Goal: Task Accomplishment & Management: Manage account settings

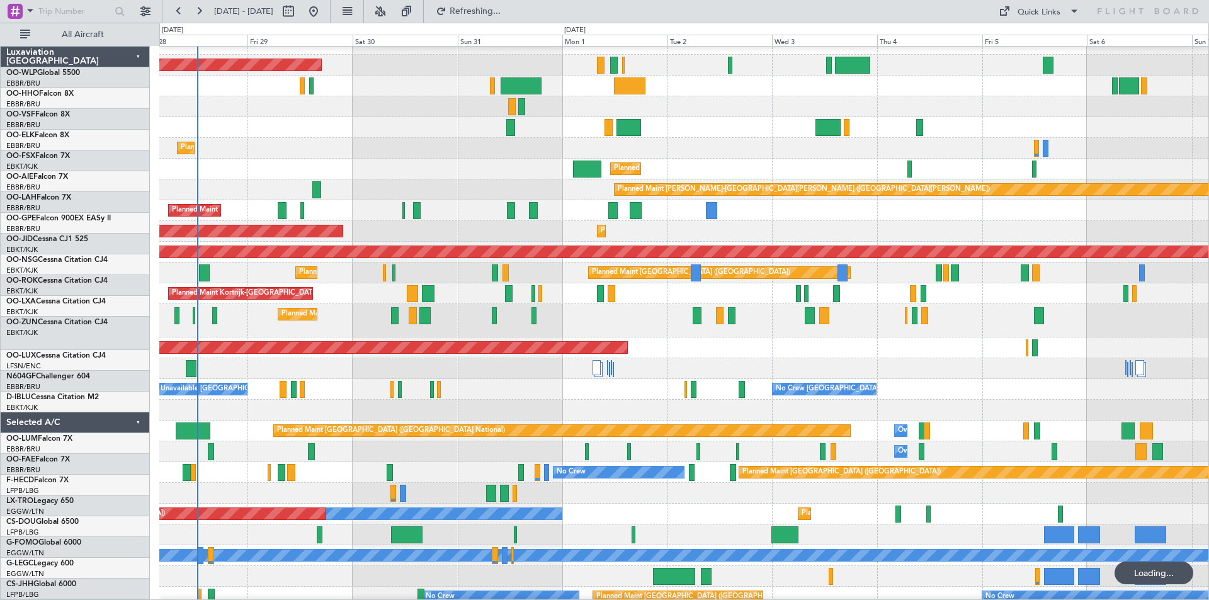
scroll to position [13, 0]
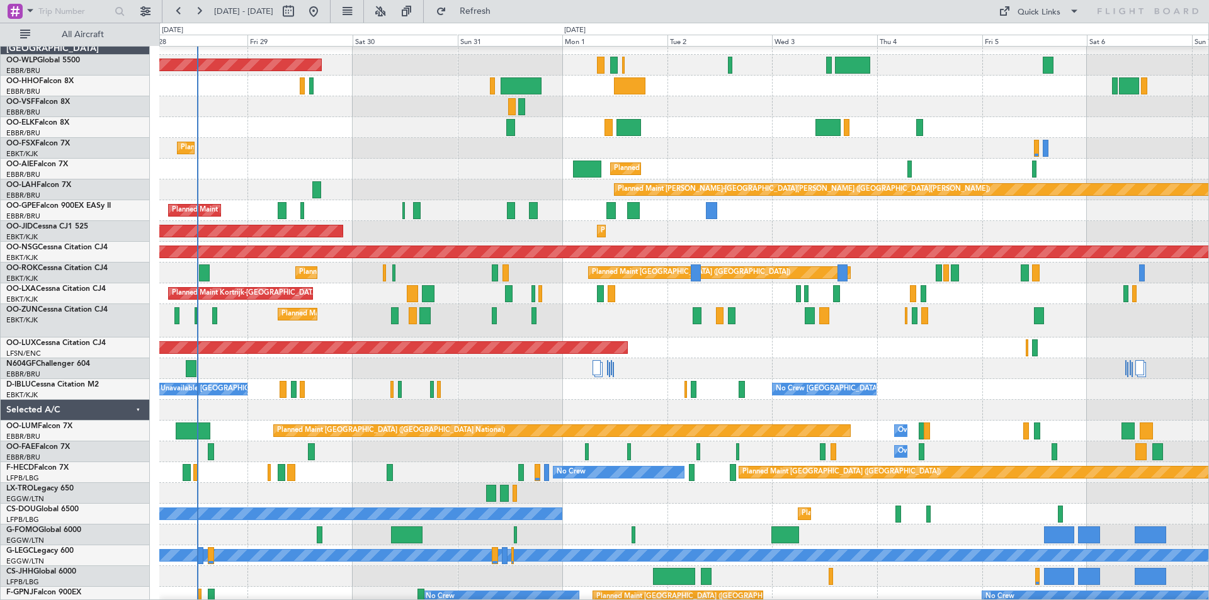
click at [790, 380] on div "A/C Unavailable [GEOGRAPHIC_DATA]-[GEOGRAPHIC_DATA] No Crew [GEOGRAPHIC_DATA] (…" at bounding box center [683, 389] width 1049 height 21
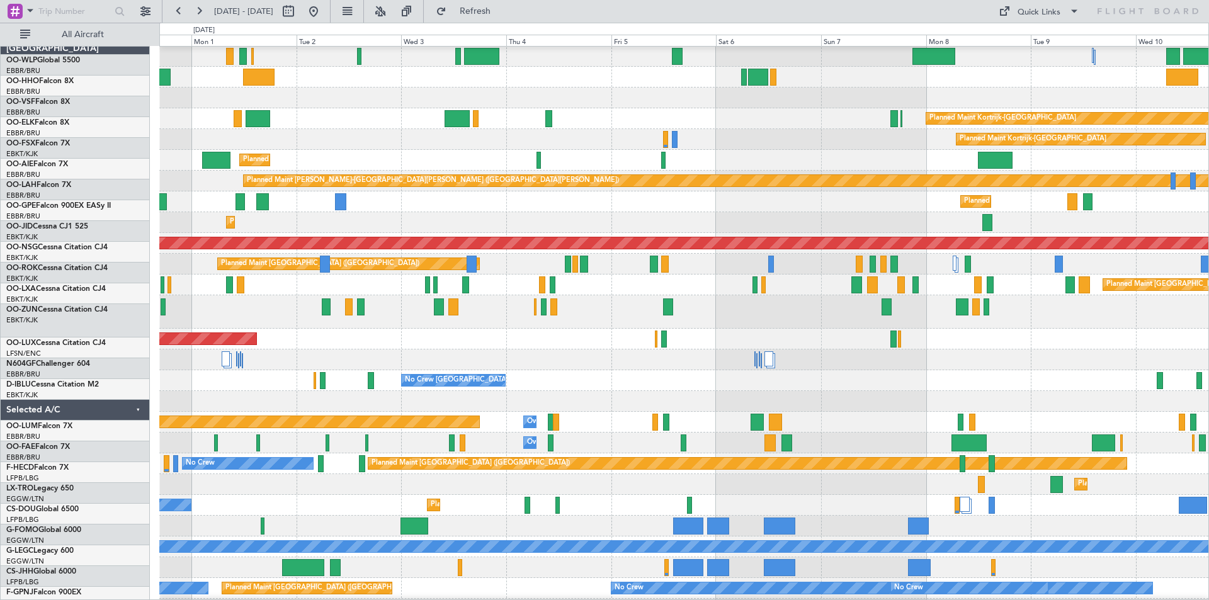
scroll to position [21, 0]
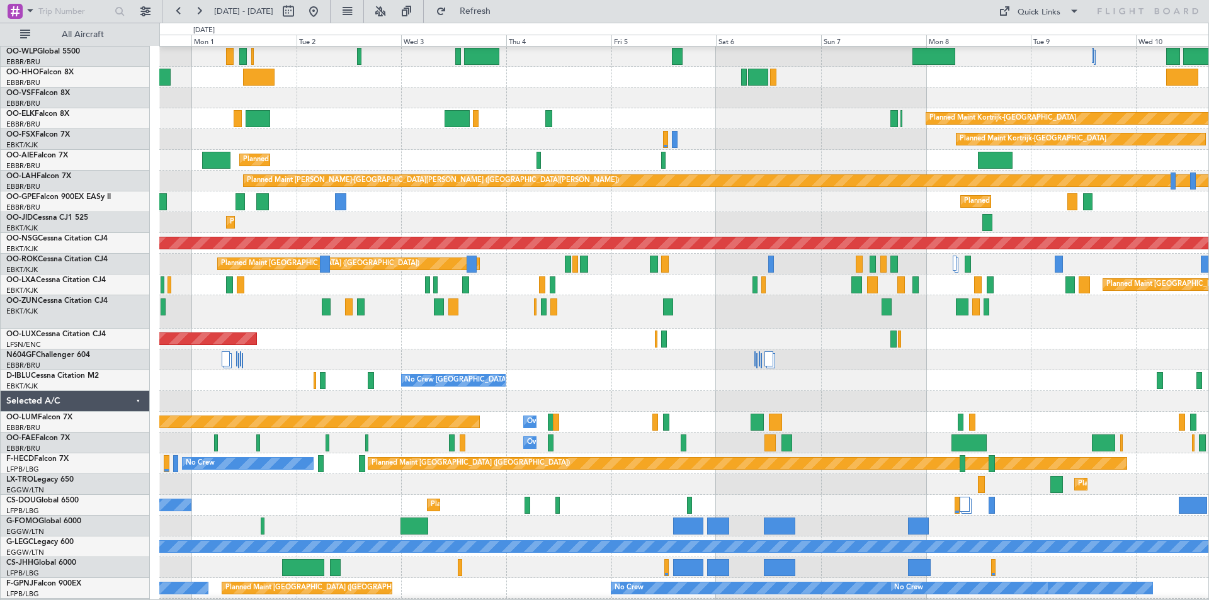
click at [616, 344] on div "Planned Maint [GEOGRAPHIC_DATA] ([GEOGRAPHIC_DATA])" at bounding box center [683, 339] width 1049 height 21
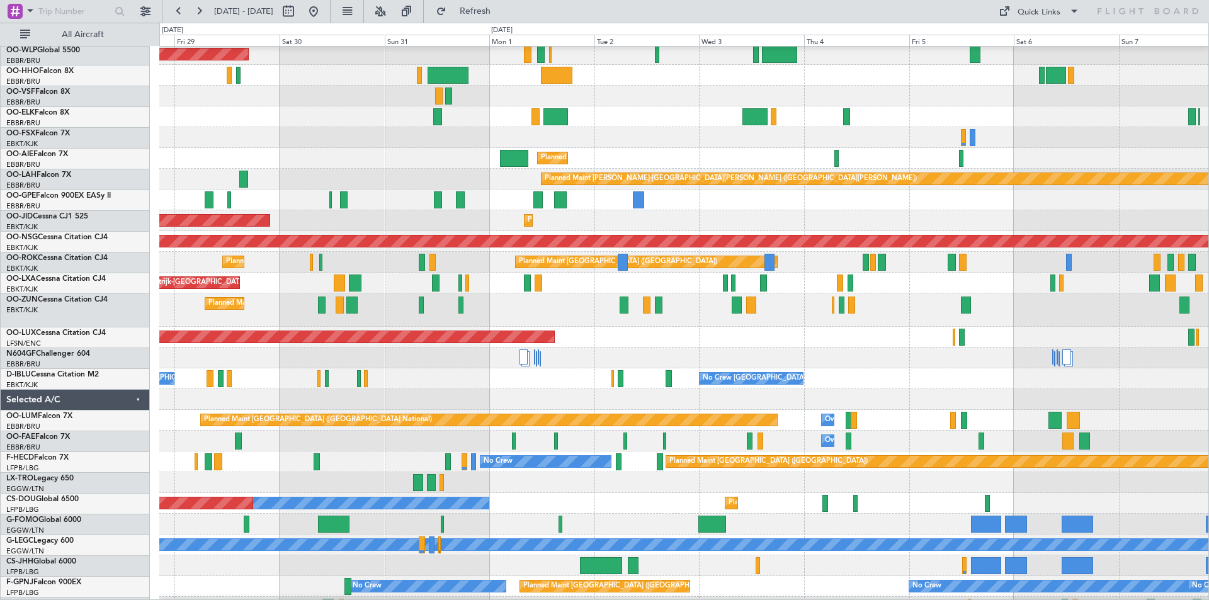
scroll to position [23, 0]
click at [881, 362] on div at bounding box center [683, 358] width 1049 height 21
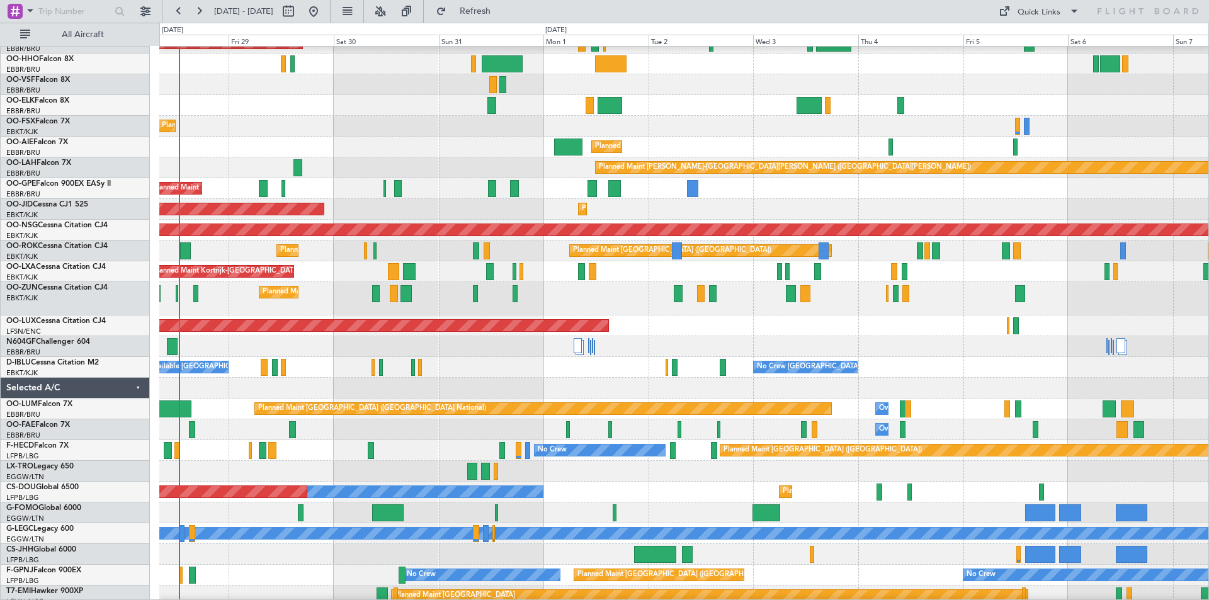
click at [449, 362] on div "No Crew [GEOGRAPHIC_DATA] ([GEOGRAPHIC_DATA] National) A/C Unavailable [GEOGRAP…" at bounding box center [683, 367] width 1049 height 21
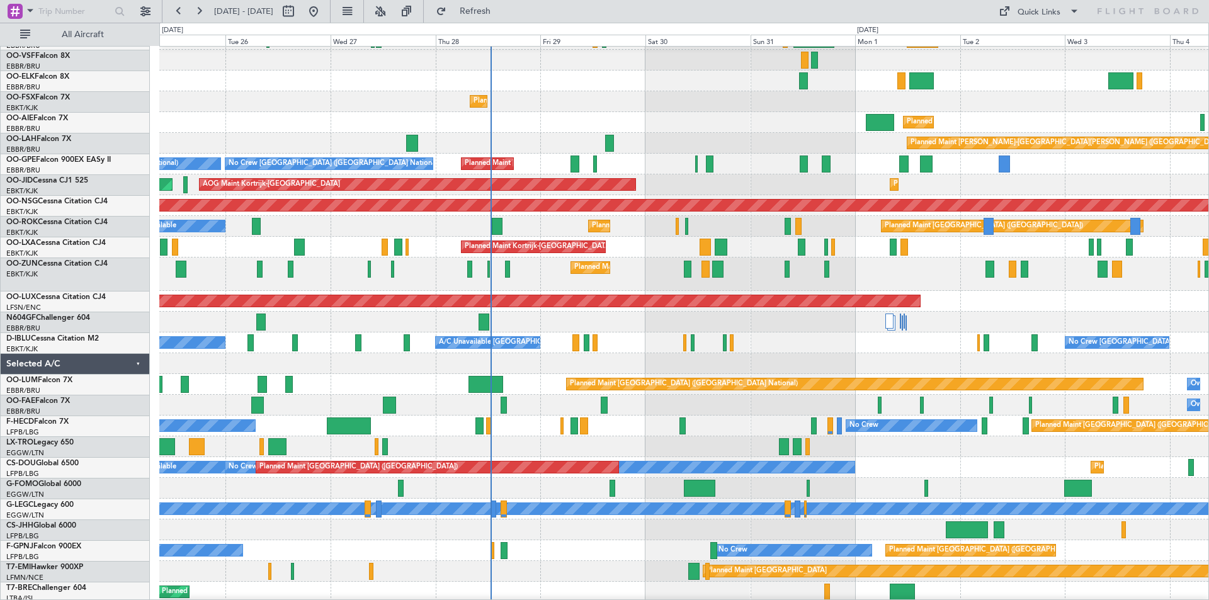
scroll to position [59, 0]
click at [584, 353] on div at bounding box center [683, 363] width 1049 height 21
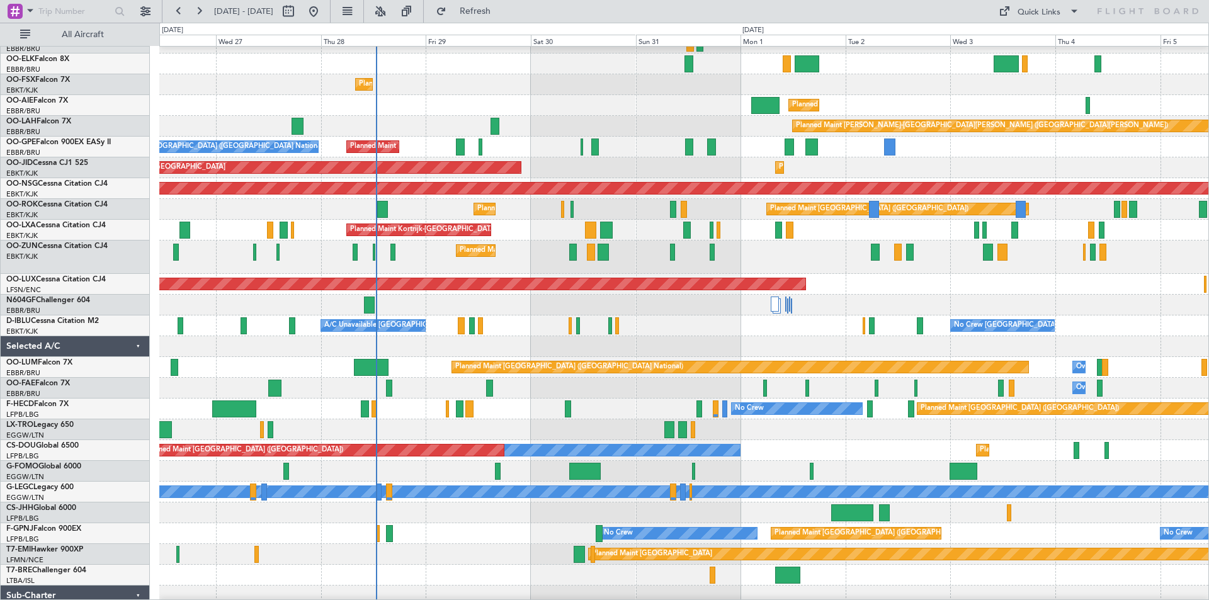
click at [721, 348] on div at bounding box center [683, 346] width 1049 height 21
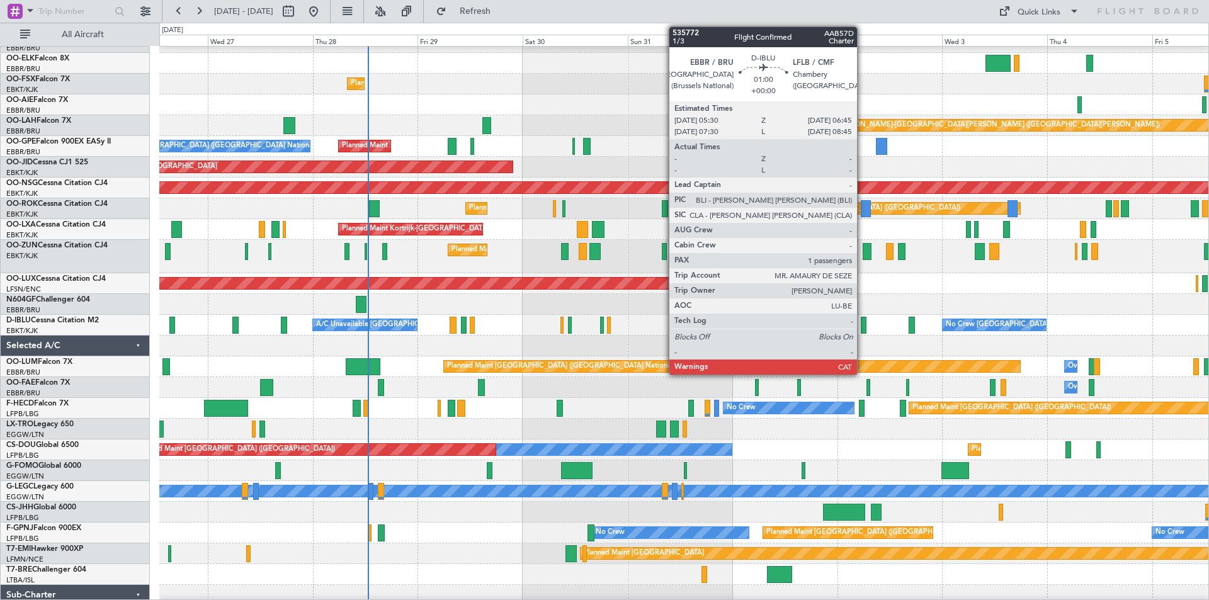
click at [863, 321] on div at bounding box center [864, 325] width 6 height 17
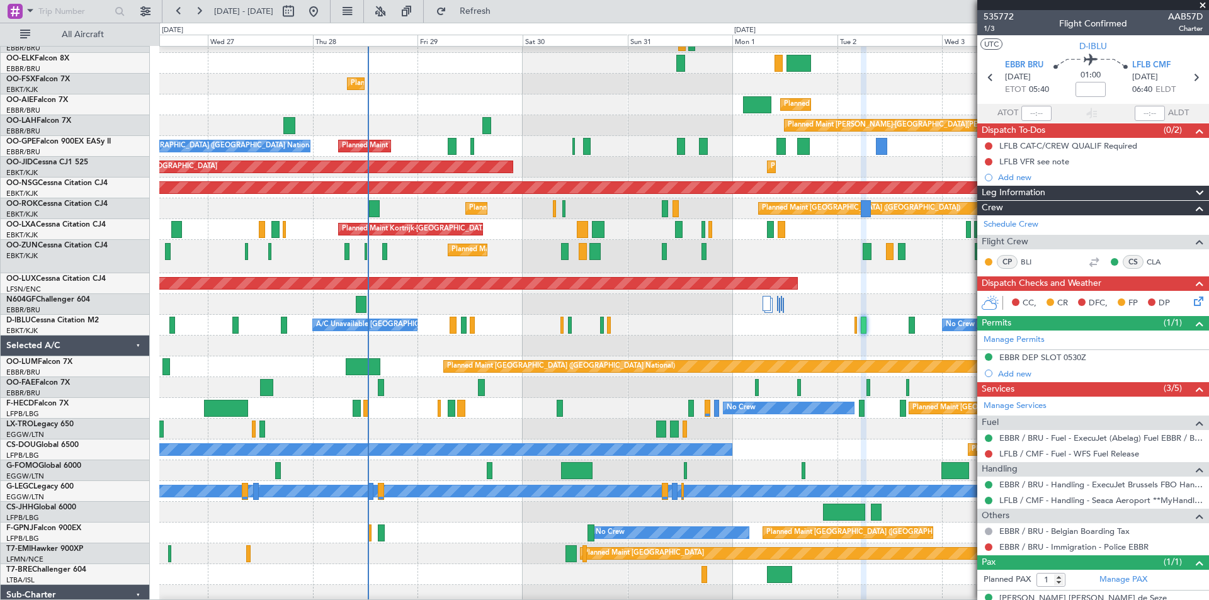
click at [1201, 8] on span at bounding box center [1202, 5] width 13 height 11
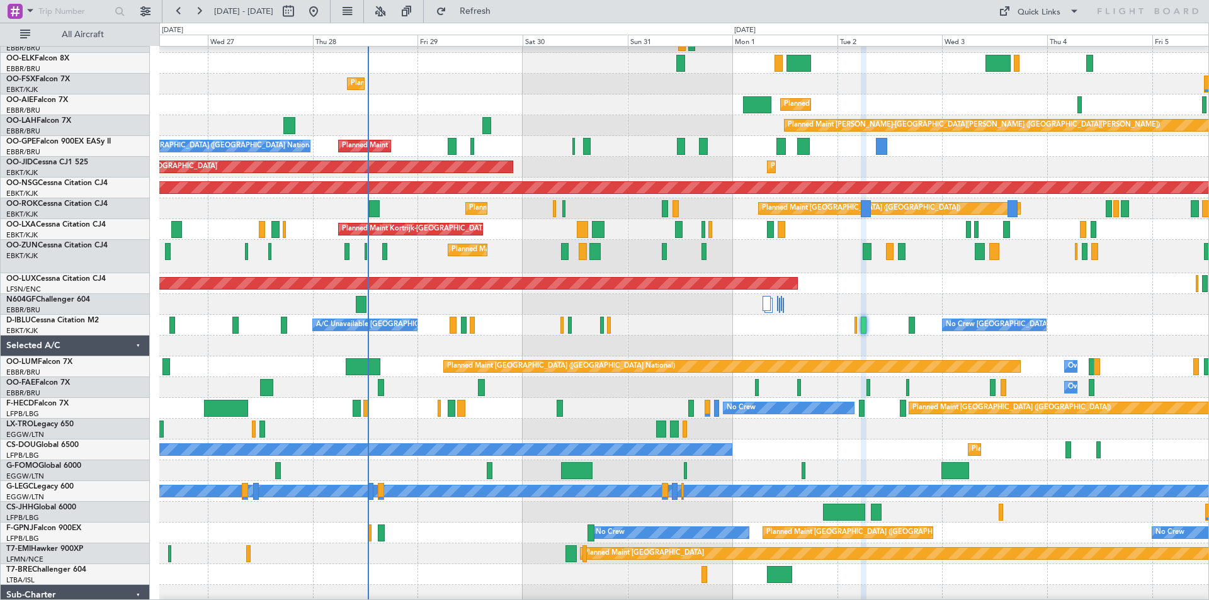
type input "0"
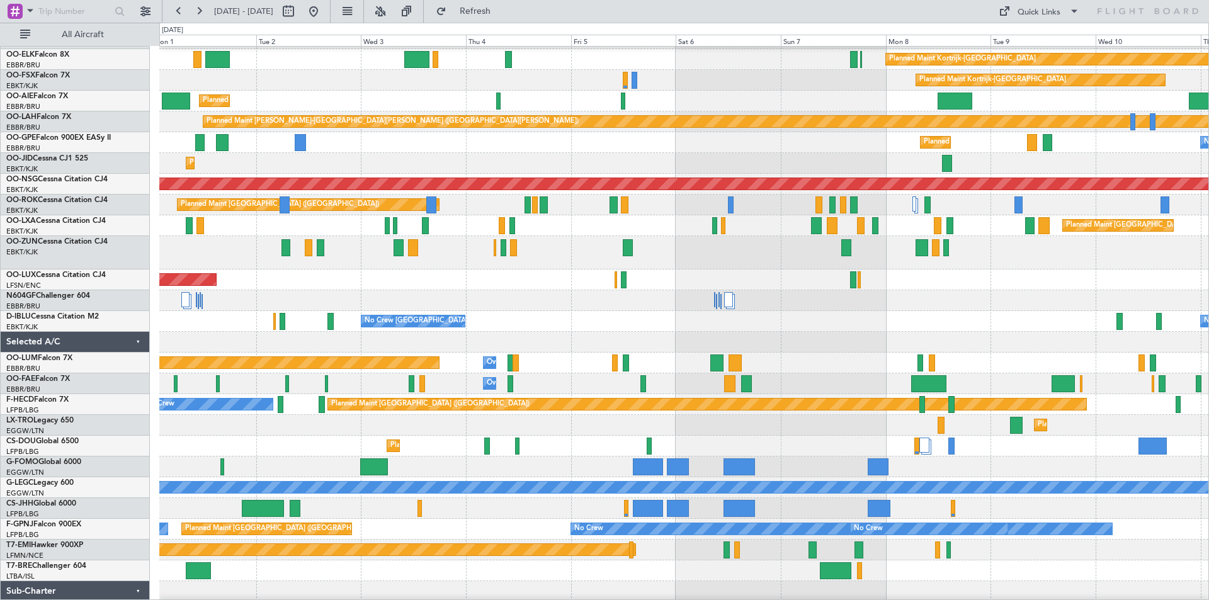
click at [235, 281] on div "Planned Maint [GEOGRAPHIC_DATA] ([GEOGRAPHIC_DATA])" at bounding box center [683, 279] width 1049 height 21
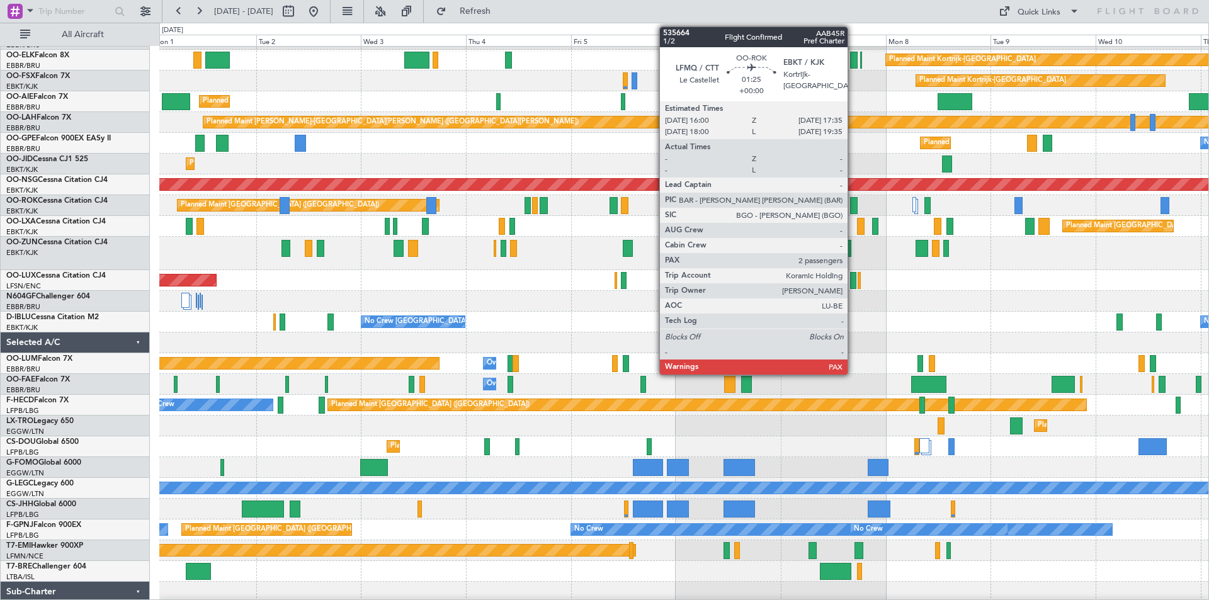
click at [853, 205] on div at bounding box center [853, 205] width 7 height 17
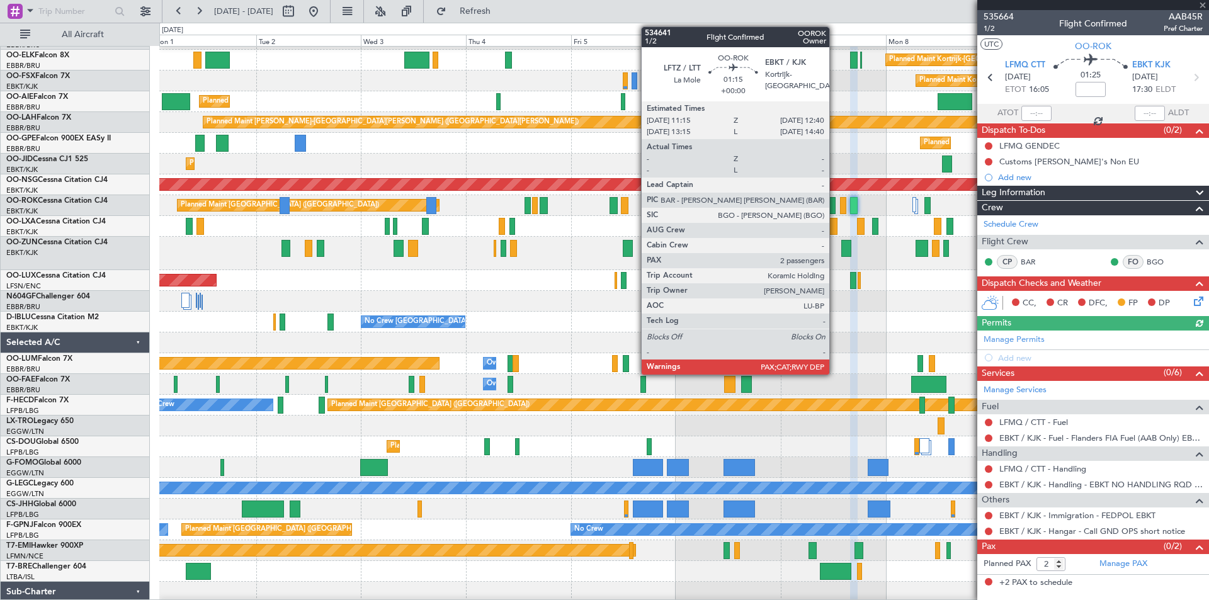
click at [835, 211] on div at bounding box center [832, 205] width 6 height 17
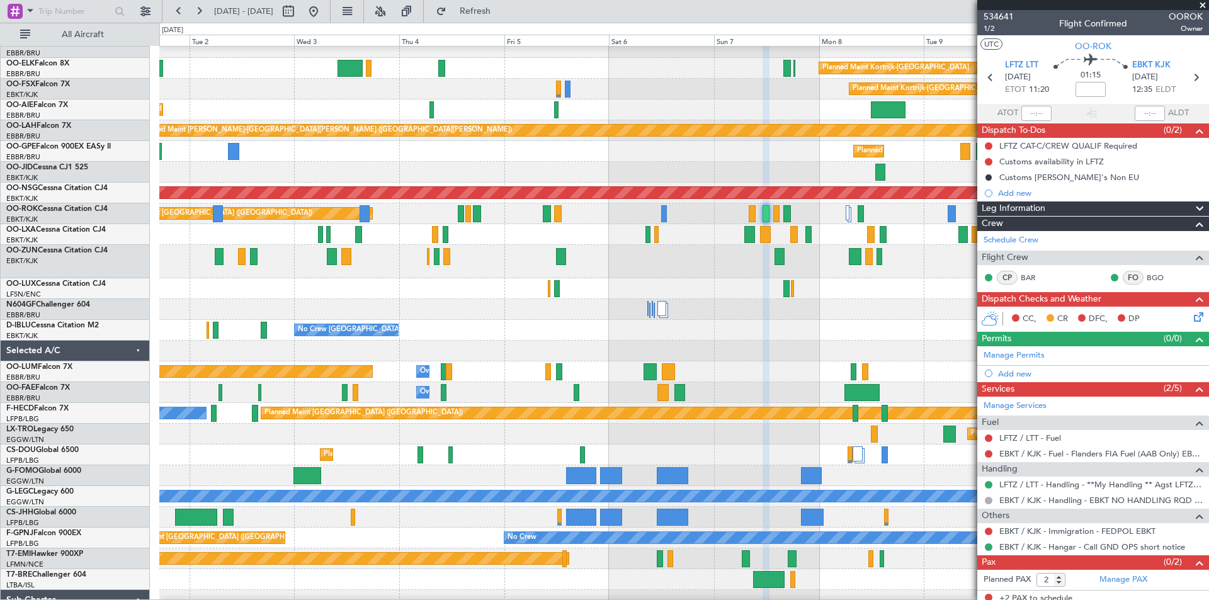
scroll to position [63, 0]
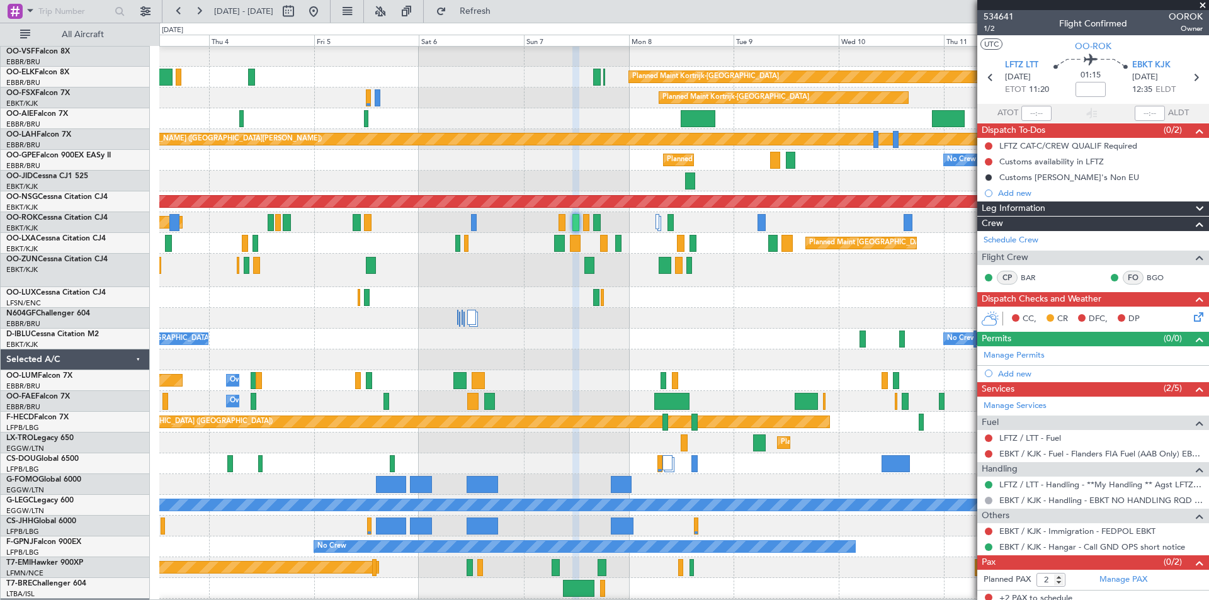
click at [530, 295] on div "Planned Maint [GEOGRAPHIC_DATA] ([GEOGRAPHIC_DATA])" at bounding box center [683, 297] width 1049 height 21
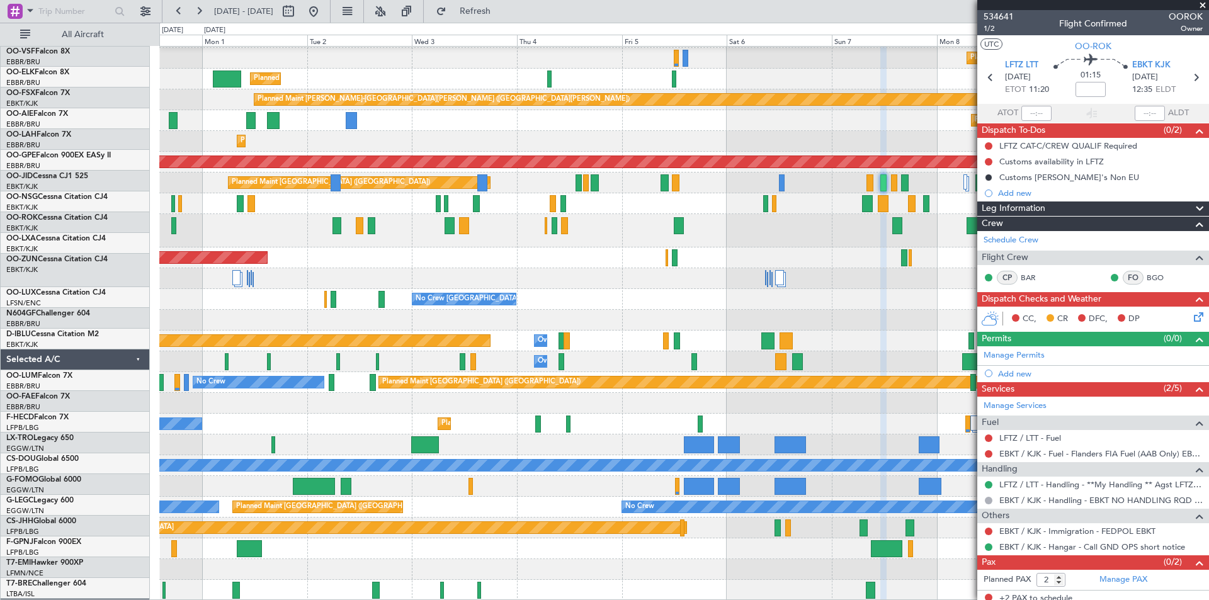
scroll to position [103, 0]
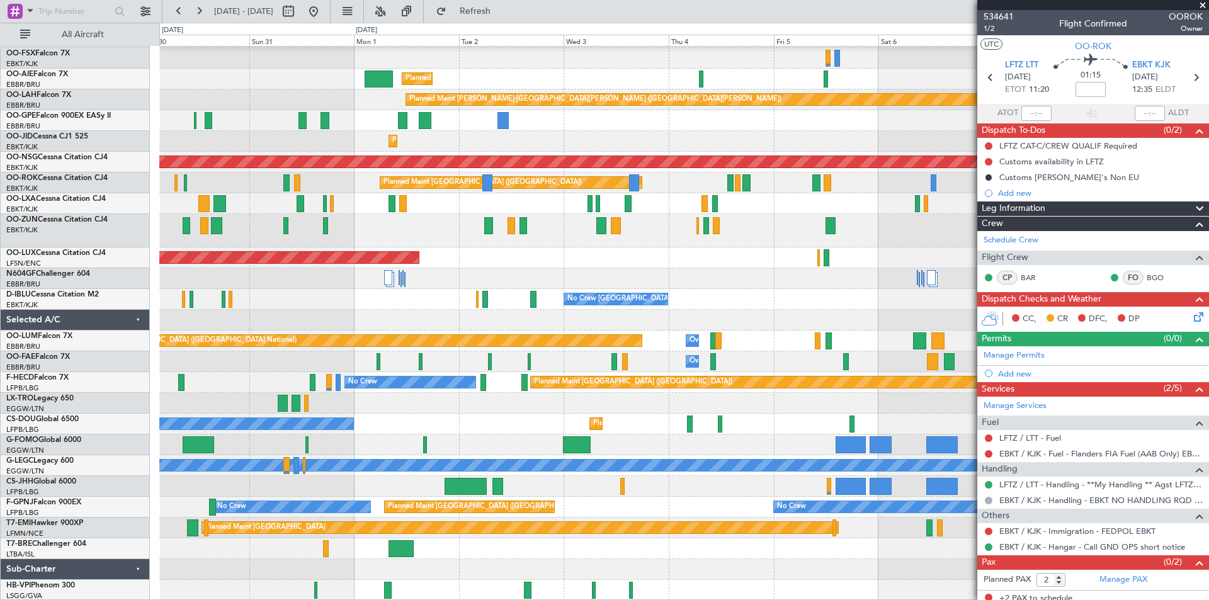
click at [962, 354] on div "Planned Maint Kortrijk-[GEOGRAPHIC_DATA] Planned Maint [GEOGRAPHIC_DATA]-[GEOGR…" at bounding box center [683, 272] width 1049 height 657
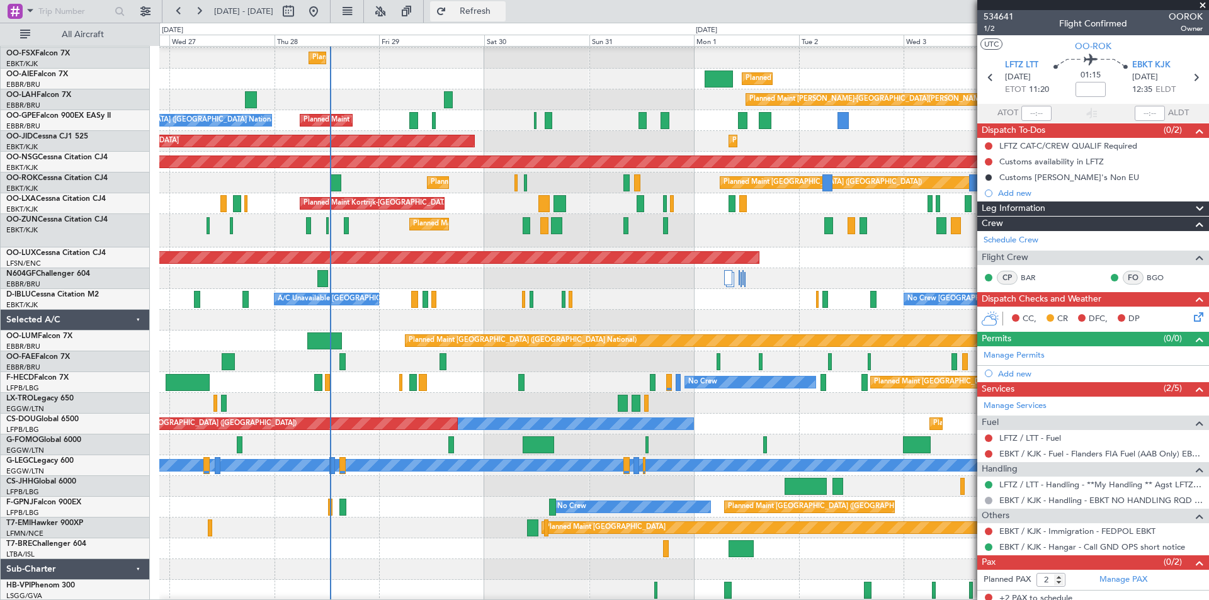
drag, startPoint x: 483, startPoint y: 11, endPoint x: 489, endPoint y: 14, distance: 6.8
click at [489, 14] on button "Refresh" at bounding box center [468, 11] width 76 height 20
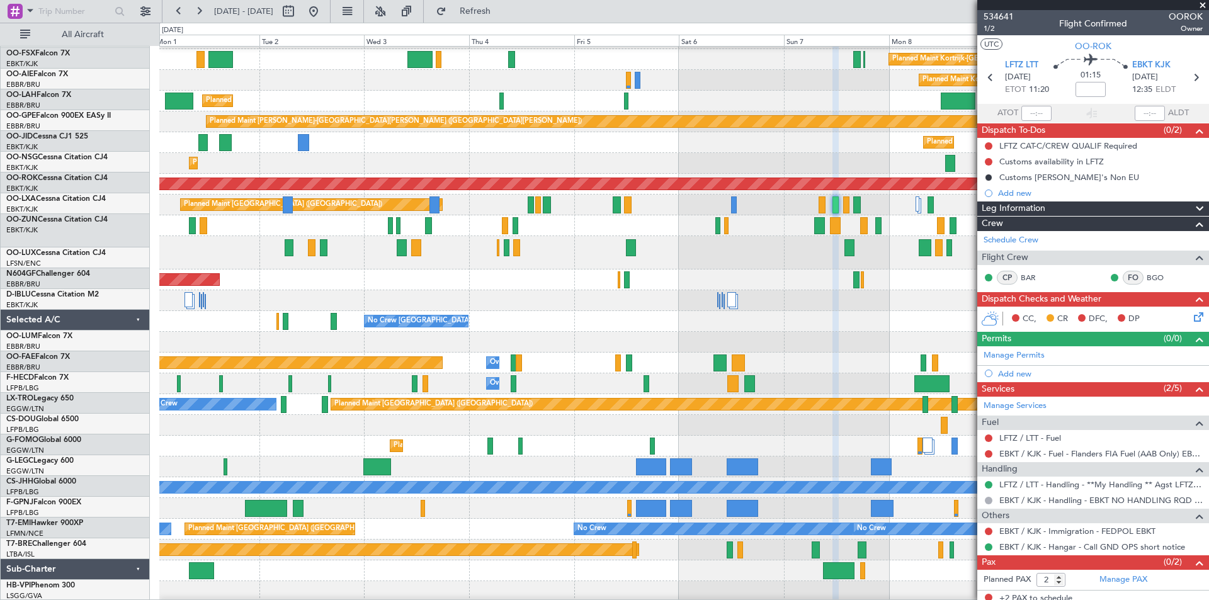
scroll to position [78, 0]
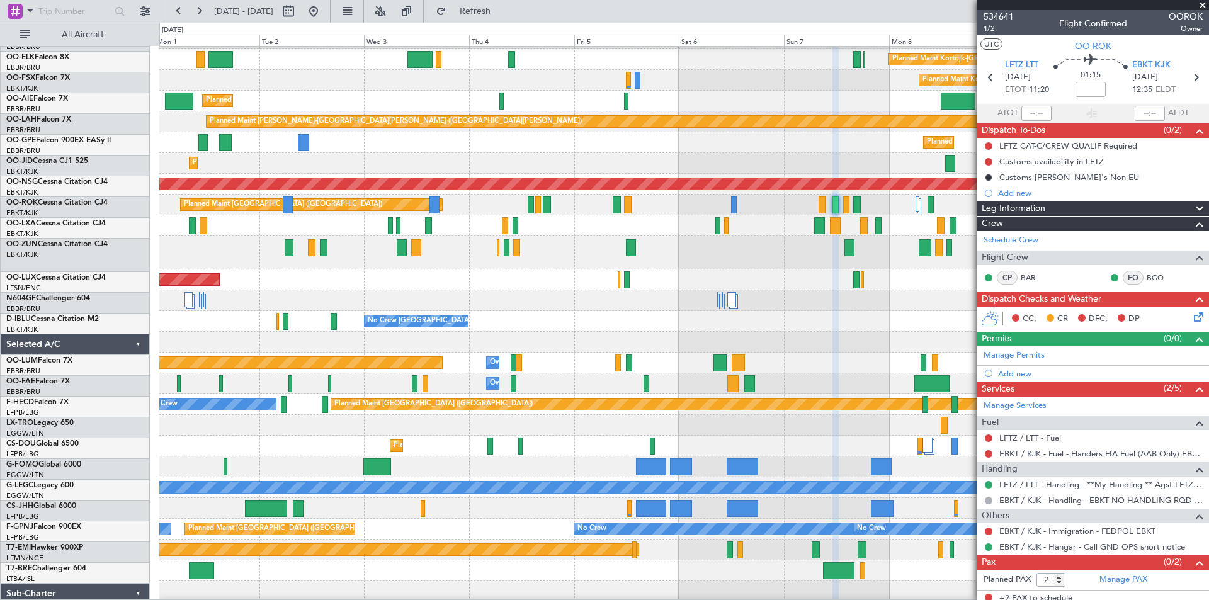
click at [137, 260] on div "Planned Maint Kortrijk-[GEOGRAPHIC_DATA] Planned Maint [GEOGRAPHIC_DATA]-[GEOGR…" at bounding box center [604, 311] width 1209 height 577
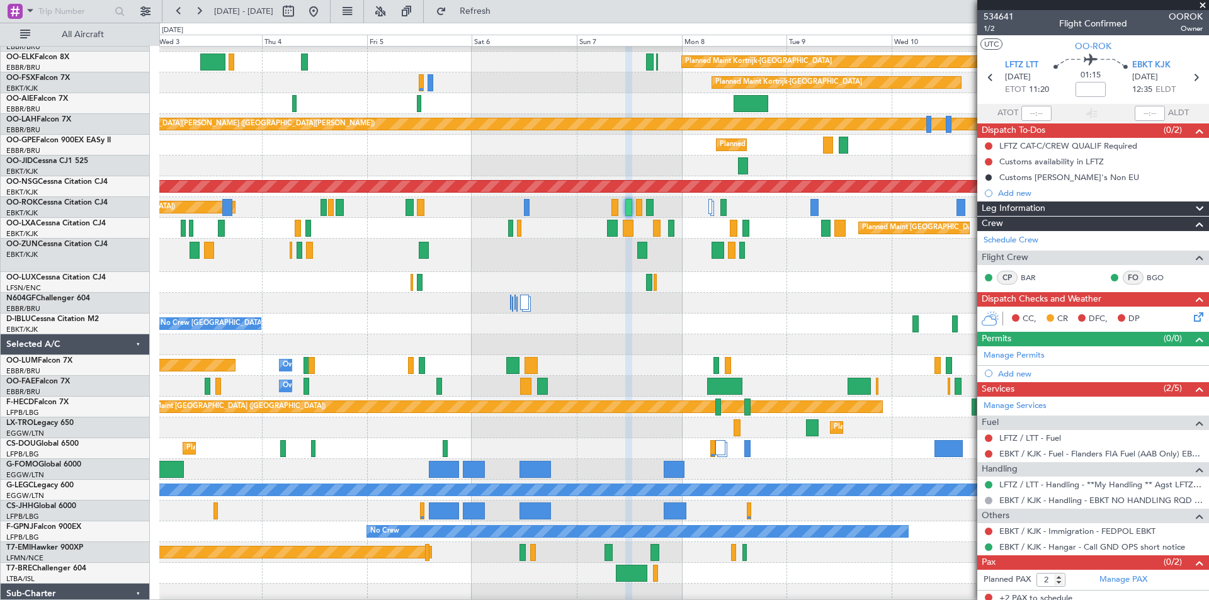
click at [519, 262] on div at bounding box center [683, 255] width 1049 height 33
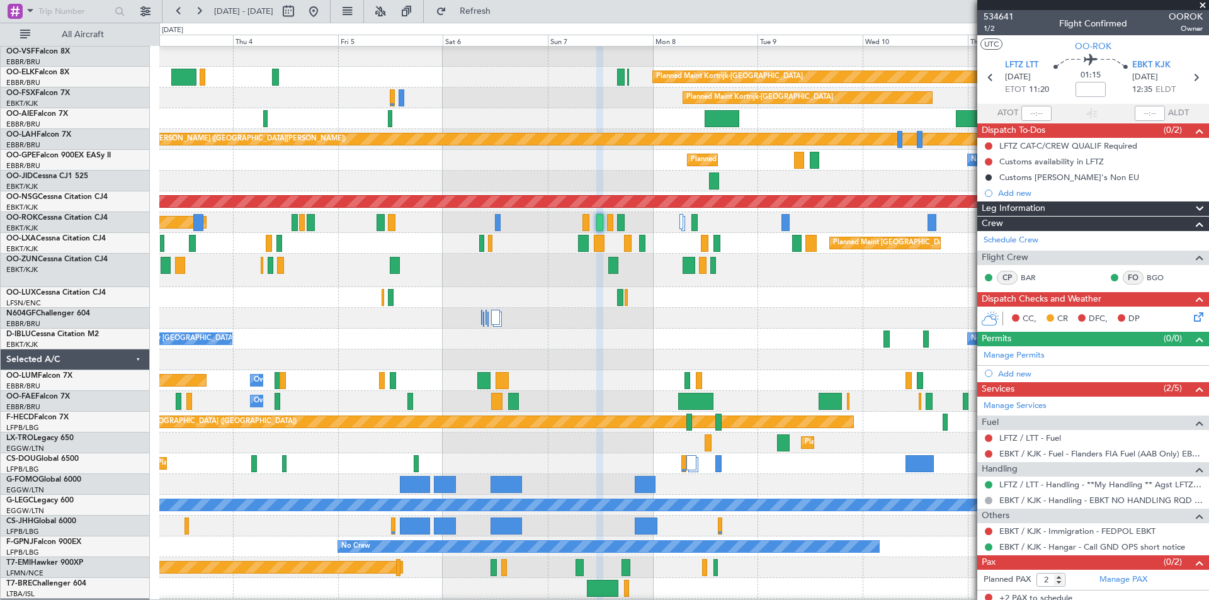
scroll to position [0, 0]
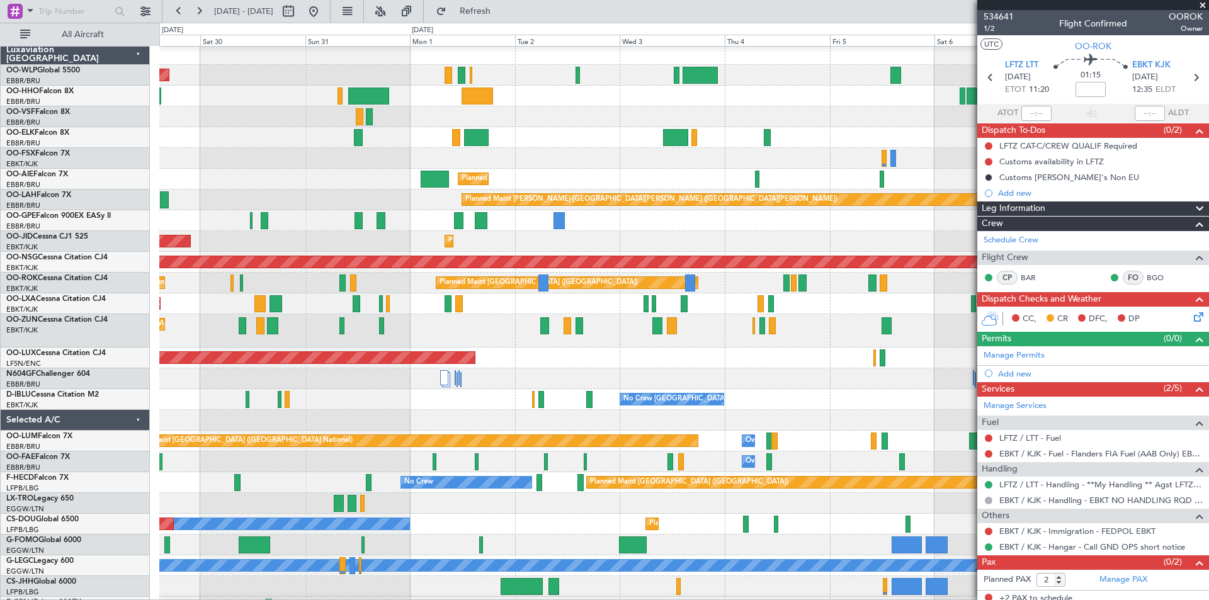
click at [885, 216] on div "Planned Maint [GEOGRAPHIC_DATA] ([GEOGRAPHIC_DATA] National) Planned Maint [GEO…" at bounding box center [683, 220] width 1049 height 21
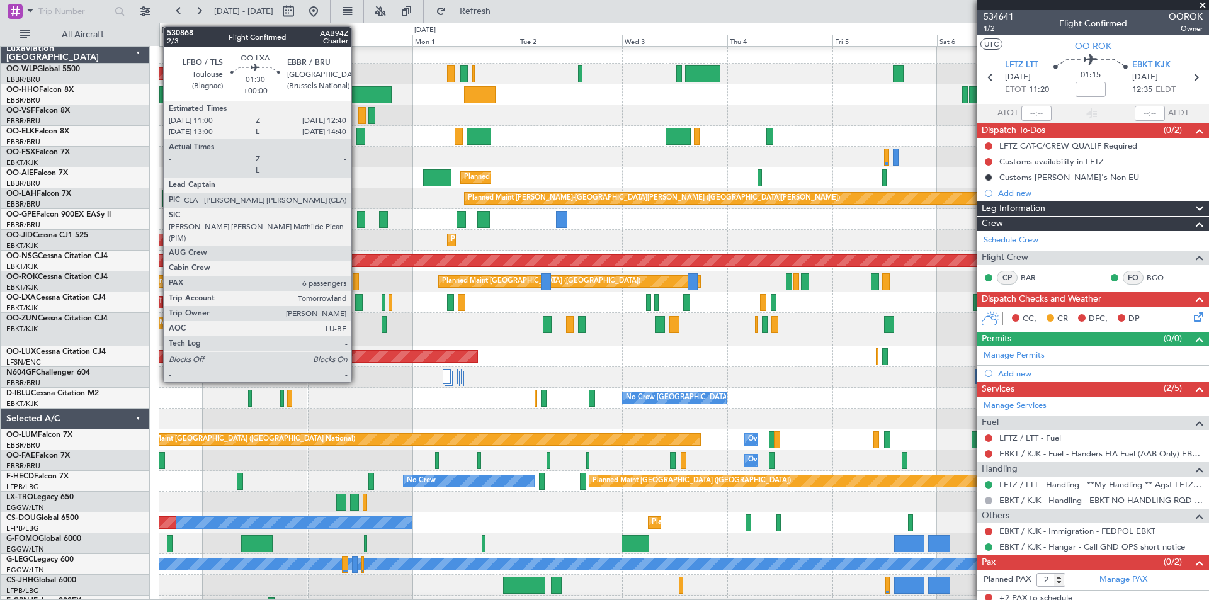
click at [357, 306] on div at bounding box center [359, 302] width 8 height 17
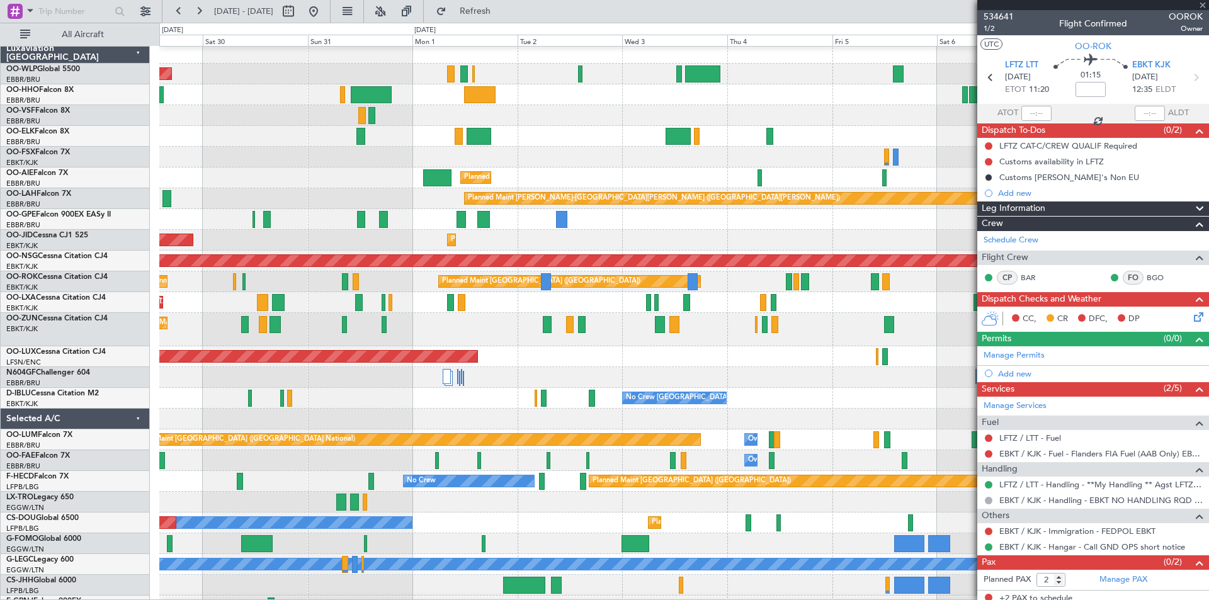
type input "6"
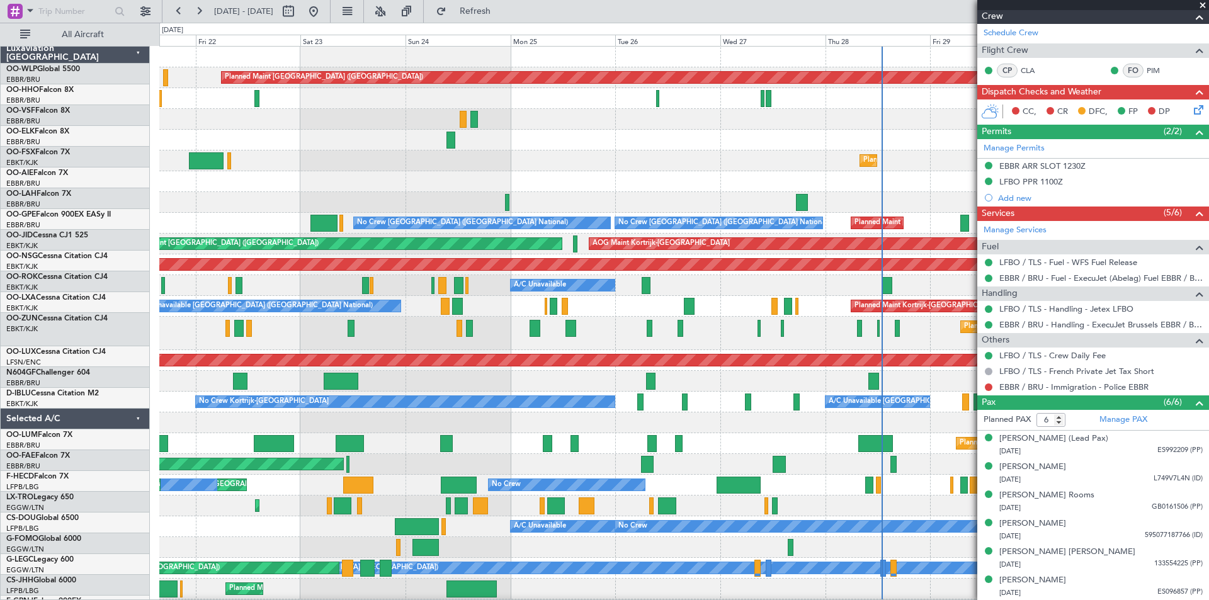
scroll to position [0, 0]
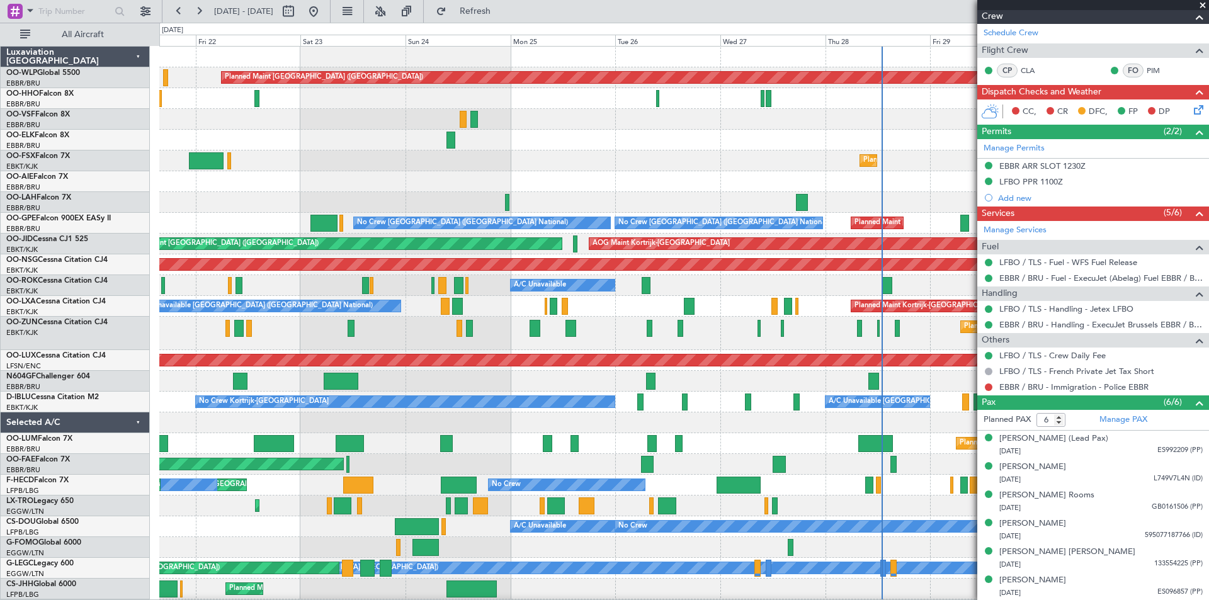
click at [1144, 218] on fb-app "[DATE] - [DATE] Refresh Quick Links All Aircraft Planned Maint [GEOGRAPHIC_DATA…" at bounding box center [604, 304] width 1209 height 591
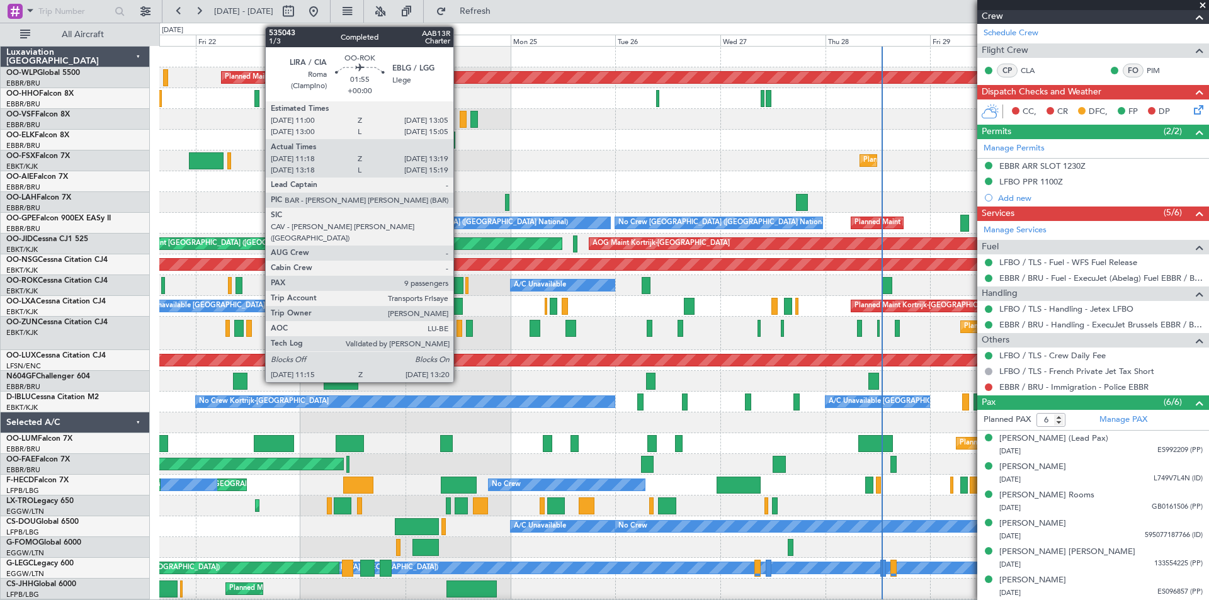
click at [459, 292] on div at bounding box center [458, 285] width 9 height 17
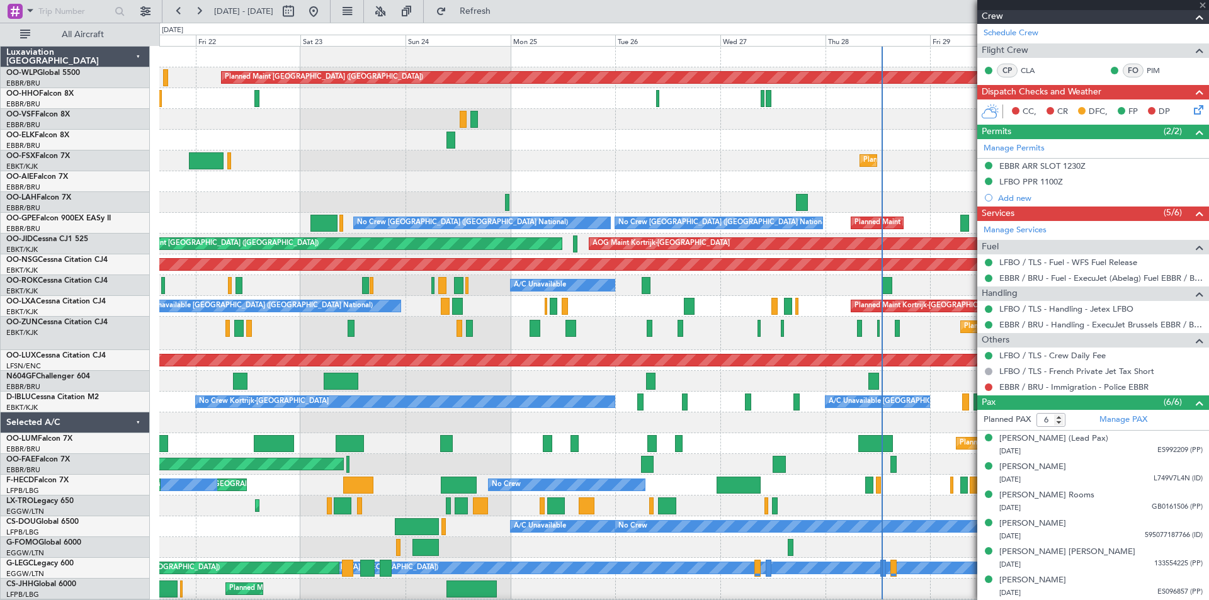
type input "11:23"
type input "13:14"
type input "9"
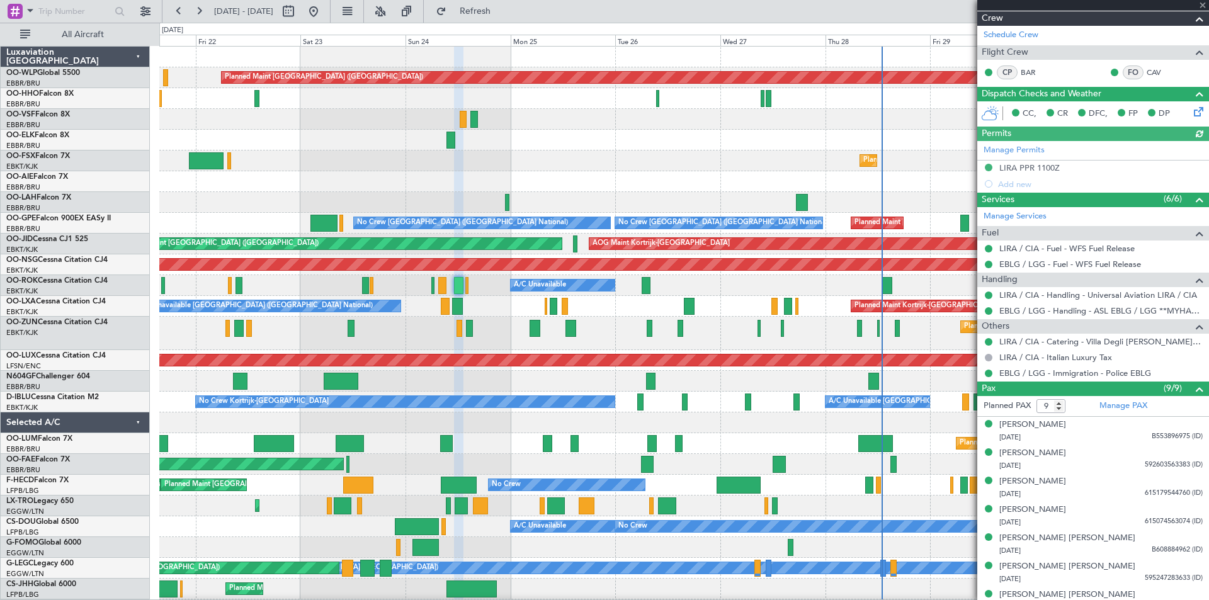
scroll to position [245, 0]
